Goal: Register for event/course

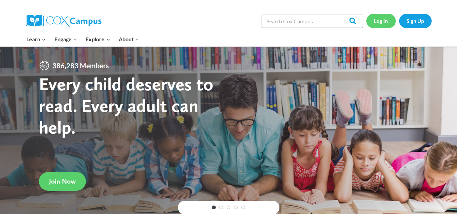
click at [379, 23] on link "Log In" at bounding box center [380, 21] width 29 height 14
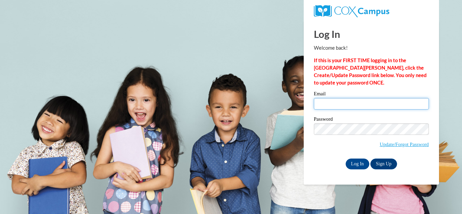
click at [332, 104] on input "Email" at bounding box center [371, 104] width 115 height 12
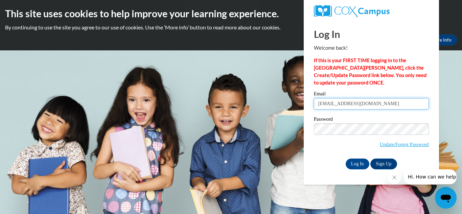
type input "asadler@kippatl.org"
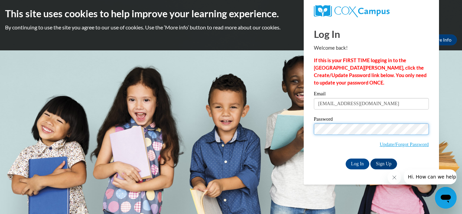
click at [346, 159] on input "Log In" at bounding box center [358, 164] width 24 height 11
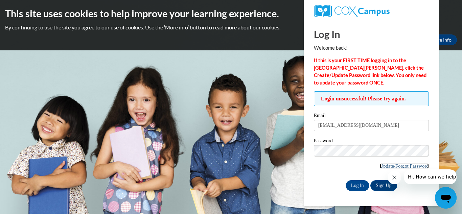
click at [408, 168] on link "Update/Forgot Password" at bounding box center [404, 165] width 49 height 5
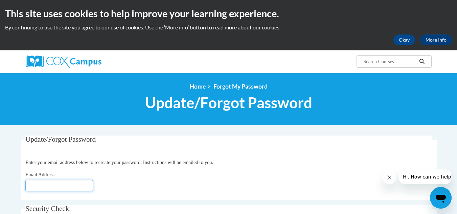
click at [87, 186] on input "Email Address" at bounding box center [59, 186] width 68 height 12
click at [93, 182] on input "asadler@kippatl.org" at bounding box center [59, 186] width 68 height 12
type input "asadler@kippatl.org"
click at [289, 158] on fieldset "Update/Forgot Password Please enter your email address Enter your email address…" at bounding box center [229, 168] width 416 height 64
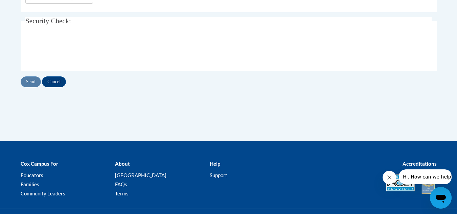
scroll to position [190, 0]
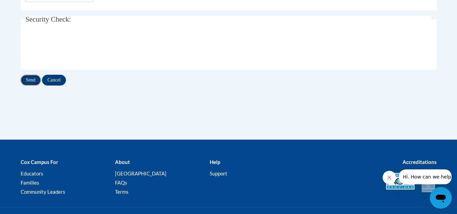
click at [36, 79] on input "Send" at bounding box center [31, 80] width 20 height 11
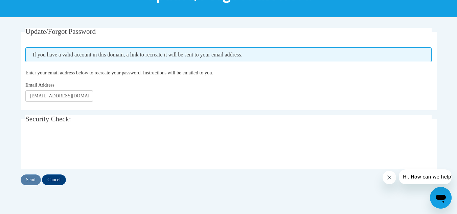
scroll to position [108, 0]
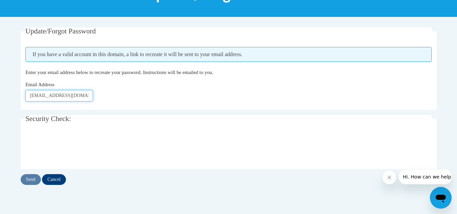
click at [82, 99] on input "[EMAIL_ADDRESS][DOMAIN_NAME]" at bounding box center [59, 96] width 68 height 12
click at [30, 180] on input "Send" at bounding box center [31, 179] width 20 height 11
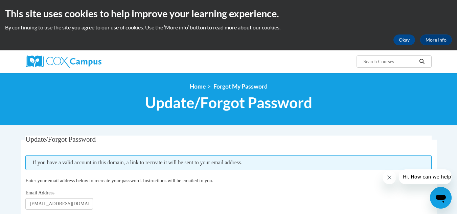
click at [74, 55] on div at bounding box center [90, 61] width 139 height 22
click at [76, 66] on img at bounding box center [64, 61] width 76 height 12
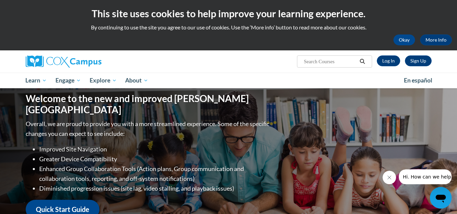
click at [339, 63] on input "Search..." at bounding box center [330, 62] width 54 height 8
type input "fluency and reading"
click at [363, 63] on icon "Search" at bounding box center [362, 61] width 6 height 5
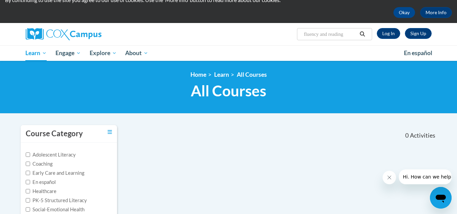
scroll to position [27, 0]
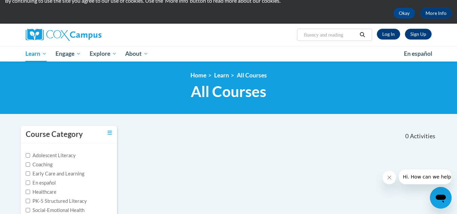
click at [356, 35] on input "fluency and reading" at bounding box center [330, 35] width 54 height 8
click at [356, 35] on input "fluency and rea" at bounding box center [330, 35] width 54 height 8
type input "fluency"
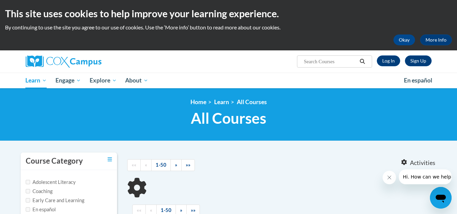
type input "fluency"
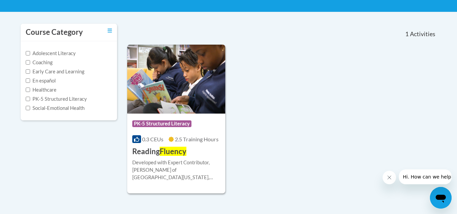
scroll to position [149, 0]
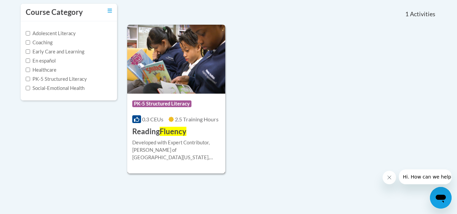
click at [179, 156] on div "Developed with Expert Contributor, [PERSON_NAME] of [GEOGRAPHIC_DATA][US_STATE]…" at bounding box center [176, 150] width 88 height 22
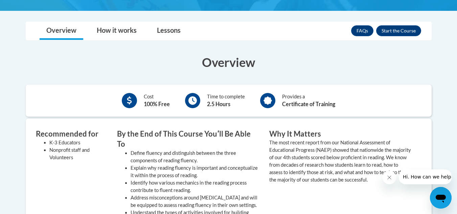
scroll to position [190, 0]
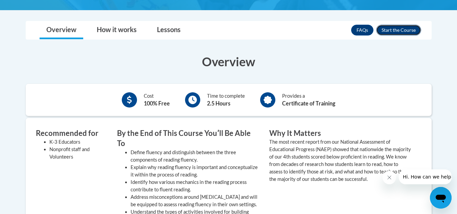
click at [407, 25] on button "Enroll" at bounding box center [398, 30] width 45 height 11
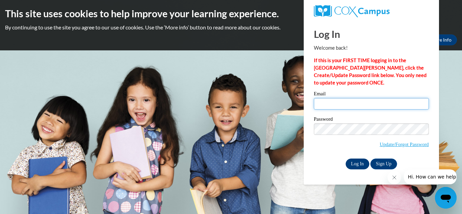
type input "asadler@kippatl.org"
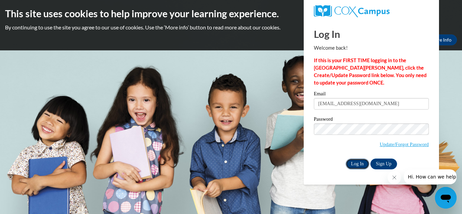
click at [354, 162] on input "Log In" at bounding box center [358, 164] width 24 height 11
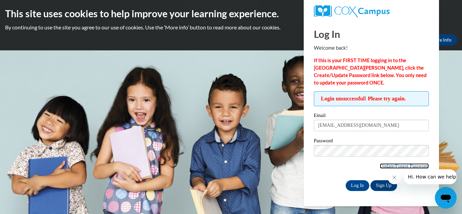
click at [386, 164] on link "Update/Forgot Password" at bounding box center [404, 165] width 49 height 5
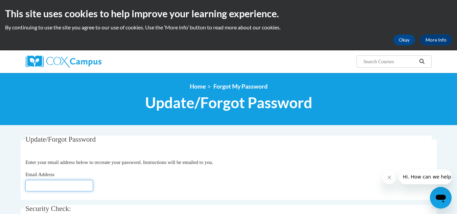
click at [72, 184] on input "Email Address" at bounding box center [59, 186] width 68 height 12
type input "[EMAIL_ADDRESS][DOMAIN_NAME]"
click at [190, 167] on fieldset "Update/Forgot Password Please enter your email address Enter your email address…" at bounding box center [229, 168] width 416 height 64
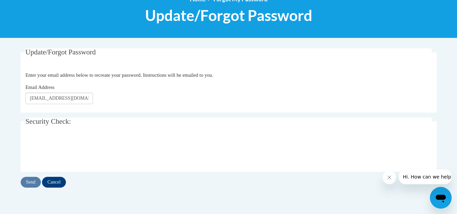
scroll to position [108, 0]
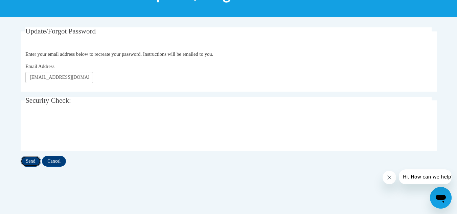
click at [33, 161] on input "Send" at bounding box center [31, 161] width 20 height 11
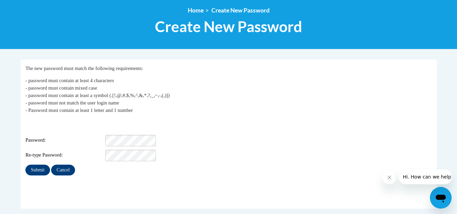
scroll to position [89, 0]
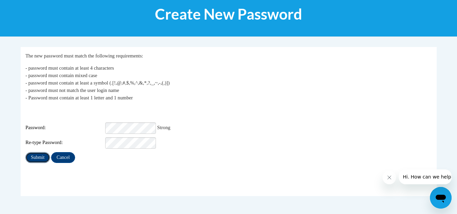
click at [36, 152] on input "Submit" at bounding box center [37, 157] width 24 height 11
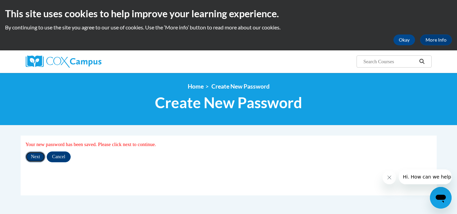
click at [36, 157] on input "Next" at bounding box center [35, 157] width 20 height 11
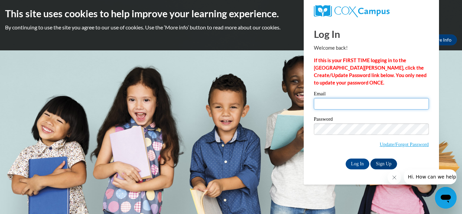
type input "asadler@kippmetroatlanta.org"
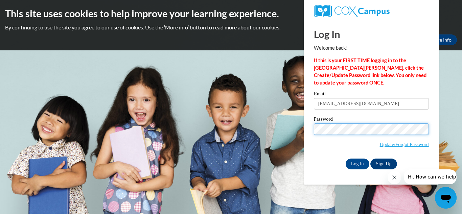
click at [289, 126] on body "This site uses cookies to help improve your learning experience. By continuing …" at bounding box center [231, 107] width 462 height 214
click at [313, 150] on div "Please enter your email! Please enter your password! Email asadler@kippmetroatl…" at bounding box center [371, 130] width 125 height 78
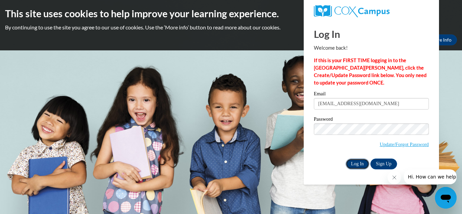
click at [354, 165] on input "Log In" at bounding box center [358, 164] width 24 height 11
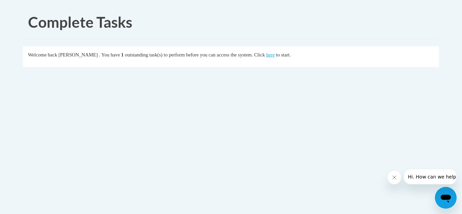
click at [281, 58] on div "Welcome back [PERSON_NAME] . You have 1 outstanding task(s) to perform before y…" at bounding box center [231, 54] width 406 height 7
click at [275, 53] on link "here" at bounding box center [270, 54] width 8 height 5
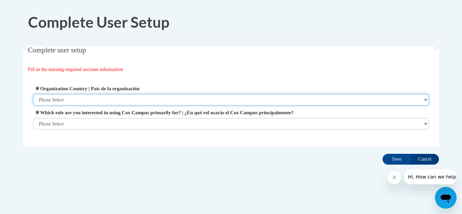
click at [221, 96] on select "Please Select United States | Estados Unidos Outside of the United States | Fue…" at bounding box center [231, 100] width 396 height 12
select select "ad49bcad-a171-4b2e-b99c-48b446064914"
click at [33, 94] on select "Please Select United States | Estados Unidos Outside of the United States | Fue…" at bounding box center [231, 100] width 396 height 12
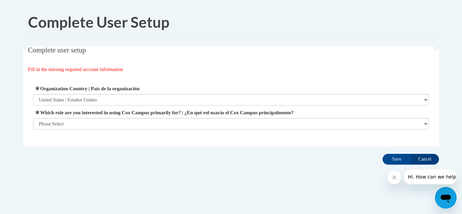
click at [221, 117] on span "Which role are you interested in using Cox Campus primarily for? | ¿En qué rol …" at bounding box center [231, 119] width 396 height 21
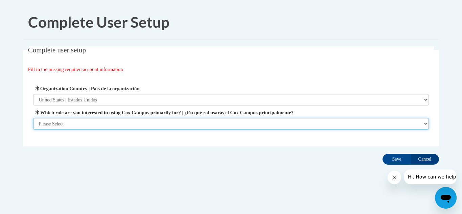
click at [221, 123] on select "Please Select College/University | Colegio/Universidad Community/Nonprofit Part…" at bounding box center [231, 124] width 396 height 12
select select "fbf2d438-af2f-41f8-98f1-81c410e29de3"
click at [33, 130] on select "Please Select College/University | Colegio/Universidad Community/Nonprofit Part…" at bounding box center [231, 124] width 396 height 12
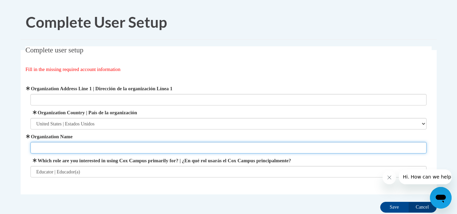
click at [210, 144] on input "Organization Name" at bounding box center [228, 148] width 396 height 12
type input "KIPP ATL"
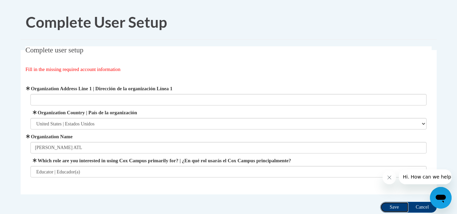
click at [393, 206] on input "Save" at bounding box center [394, 207] width 28 height 11
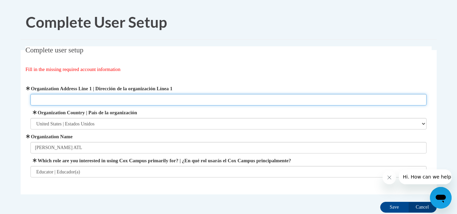
click at [296, 103] on input "Organization Address Line 1 | Dirección de la organización Línea 1" at bounding box center [228, 100] width 396 height 12
type input "660b McWilliams"
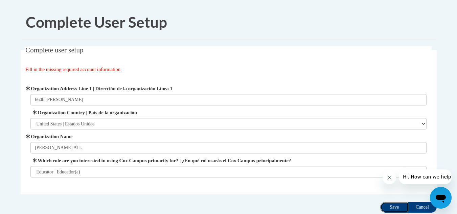
click at [402, 204] on input "Save" at bounding box center [394, 207] width 28 height 11
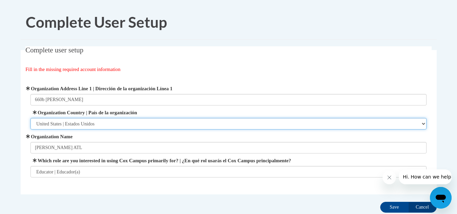
click at [357, 129] on select "Please Select United States | Estados Unidos Outside of the United States | Fue…" at bounding box center [228, 124] width 396 height 12
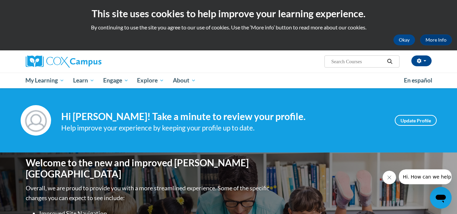
click at [374, 59] on input "Search..." at bounding box center [358, 62] width 54 height 8
click at [376, 51] on div "Aliha Sadler (America/New_York UTC-04:00) My Profile Inbox My Transcripts Log O…" at bounding box center [297, 58] width 277 height 17
click at [376, 53] on div "Aliha Sadler (America/New_York UTC-04:00) My Profile Inbox My Transcripts Log O…" at bounding box center [297, 58] width 277 height 17
click at [373, 62] on input "Search..." at bounding box center [358, 62] width 54 height 8
type input "fluency"
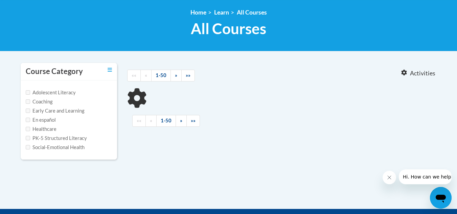
type input "fluency"
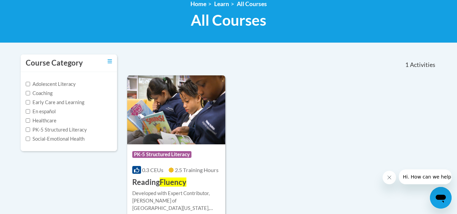
scroll to position [110, 0]
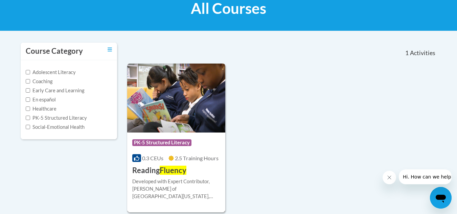
click at [198, 163] on div "Course Category: PK-5 Structured Literacy 0.3 CEUs 2.5 Training Hours COURSE Re…" at bounding box center [176, 154] width 98 height 43
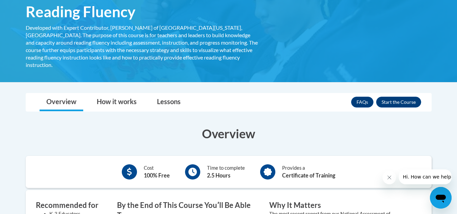
scroll to position [129, 0]
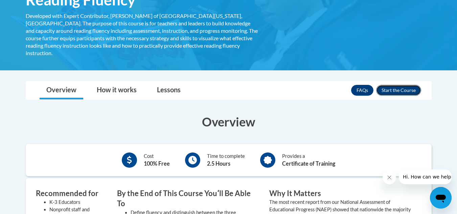
click at [397, 86] on button "Enroll" at bounding box center [398, 90] width 45 height 11
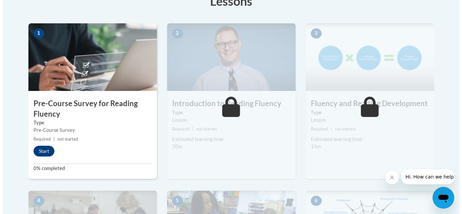
scroll to position [208, 0]
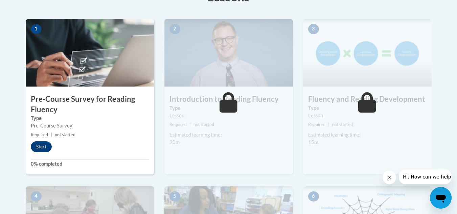
click at [117, 91] on div "1 Pre-Course Survey for Reading Fluency Type Pre-Course Survey Required | not s…" at bounding box center [90, 97] width 129 height 156
drag, startPoint x: 120, startPoint y: 125, endPoint x: 40, endPoint y: 149, distance: 83.8
click at [40, 149] on button "Start" at bounding box center [41, 146] width 21 height 11
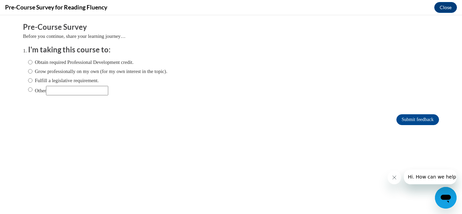
scroll to position [0, 0]
click at [28, 65] on label "Obtain required Professional Development credit." at bounding box center [81, 62] width 106 height 7
click at [28, 65] on input "Obtain required Professional Development credit." at bounding box center [30, 62] width 4 height 7
radio input "true"
click at [333, 116] on div "Submit feedback" at bounding box center [231, 119] width 416 height 11
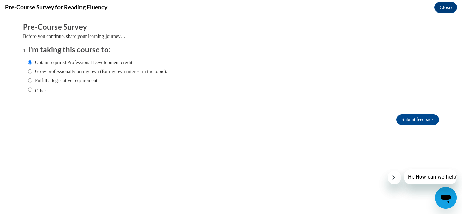
click at [333, 116] on div "Submit feedback" at bounding box center [231, 119] width 416 height 11
click at [420, 111] on form "Pre-Course Survey Before you continue, share your learning journey… I'm taking …" at bounding box center [231, 77] width 416 height 110
click at [416, 120] on input "Submit feedback" at bounding box center [418, 119] width 43 height 11
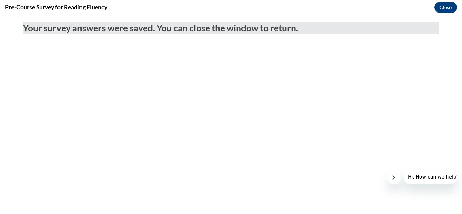
click at [416, 120] on body "Your survey answers were saved. You can close the window to return." at bounding box center [231, 114] width 462 height 199
click at [445, 5] on button "Close" at bounding box center [446, 7] width 23 height 11
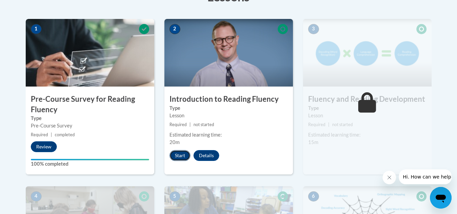
click at [184, 156] on button "Start" at bounding box center [180, 155] width 21 height 11
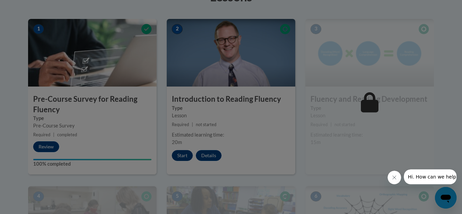
click at [184, 156] on div at bounding box center [231, 107] width 462 height 214
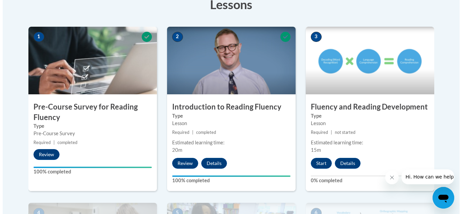
scroll to position [205, 0]
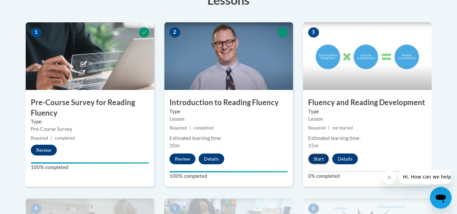
click at [319, 155] on button "Start" at bounding box center [318, 159] width 21 height 11
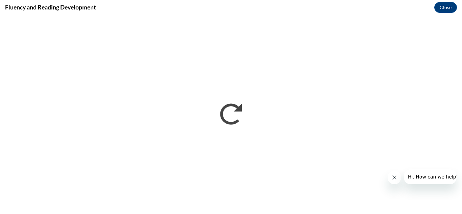
scroll to position [0, 0]
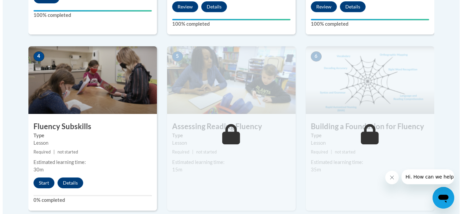
scroll to position [354, 0]
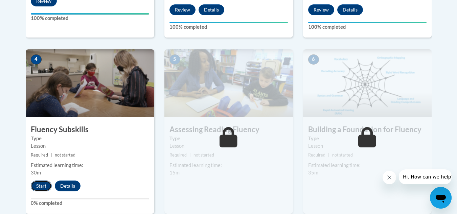
click at [42, 185] on button "Start" at bounding box center [41, 186] width 21 height 11
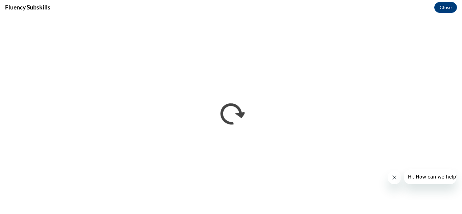
scroll to position [0, 0]
click at [447, 172] on button "Hi. How can we help?" at bounding box center [433, 177] width 59 height 15
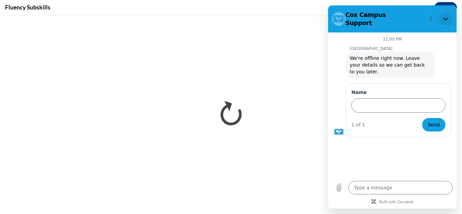
click at [444, 16] on icon "Close" at bounding box center [445, 18] width 5 height 5
type textarea "x"
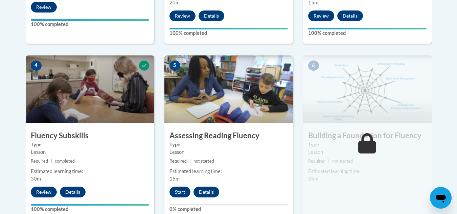
scroll to position [350, 0]
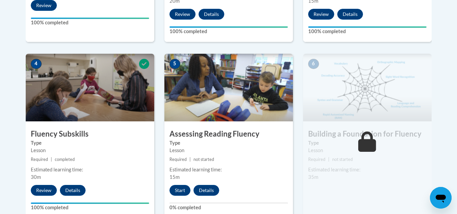
click at [431, 110] on img at bounding box center [367, 88] width 129 height 68
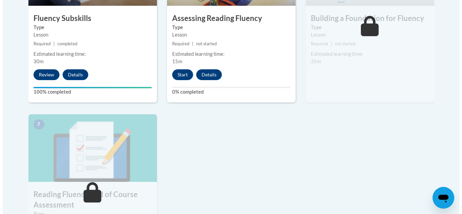
scroll to position [460, 0]
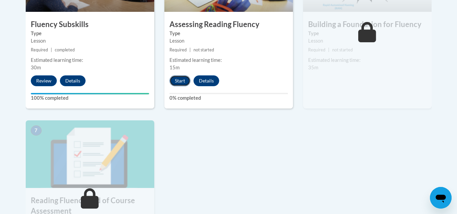
click at [177, 85] on button "Start" at bounding box center [180, 80] width 21 height 11
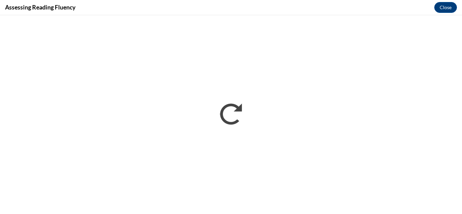
scroll to position [0, 0]
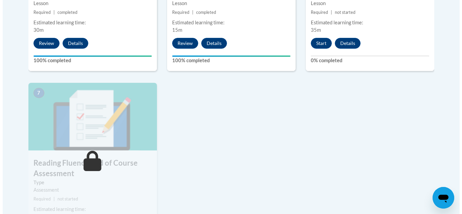
scroll to position [498, 0]
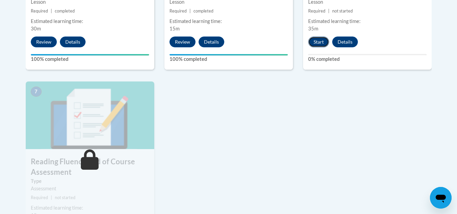
click at [319, 44] on button "Start" at bounding box center [318, 42] width 21 height 11
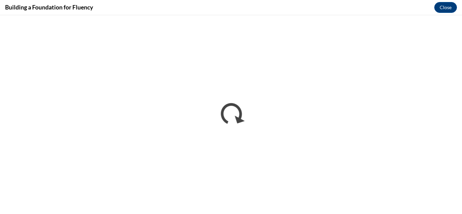
scroll to position [0, 0]
